Goal: Task Accomplishment & Management: Manage account settings

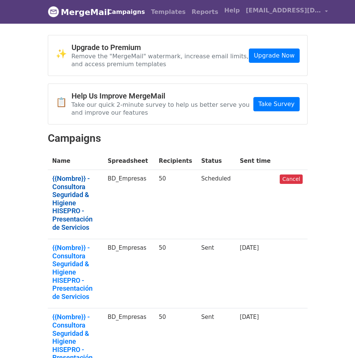
click at [68, 194] on link "{{Nombre}} - Consultora Seguridad & Higiene HISEPRO - Presentación de Servicios" at bounding box center [75, 203] width 46 height 57
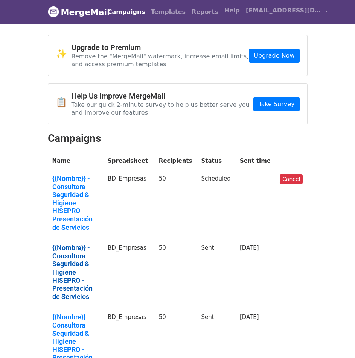
click at [77, 254] on link "{{Nombre}} - Consultora Seguridad & Higiene HISEPRO - Presentación de Servicios" at bounding box center [75, 272] width 46 height 57
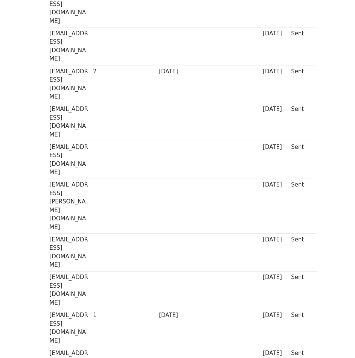
scroll to position [613, 0]
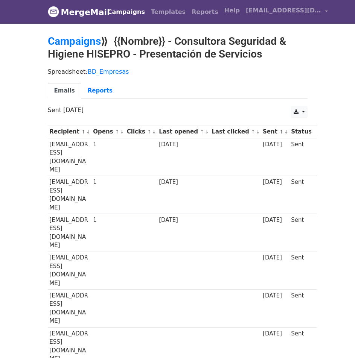
scroll to position [469, 0]
